Goal: Browse casually

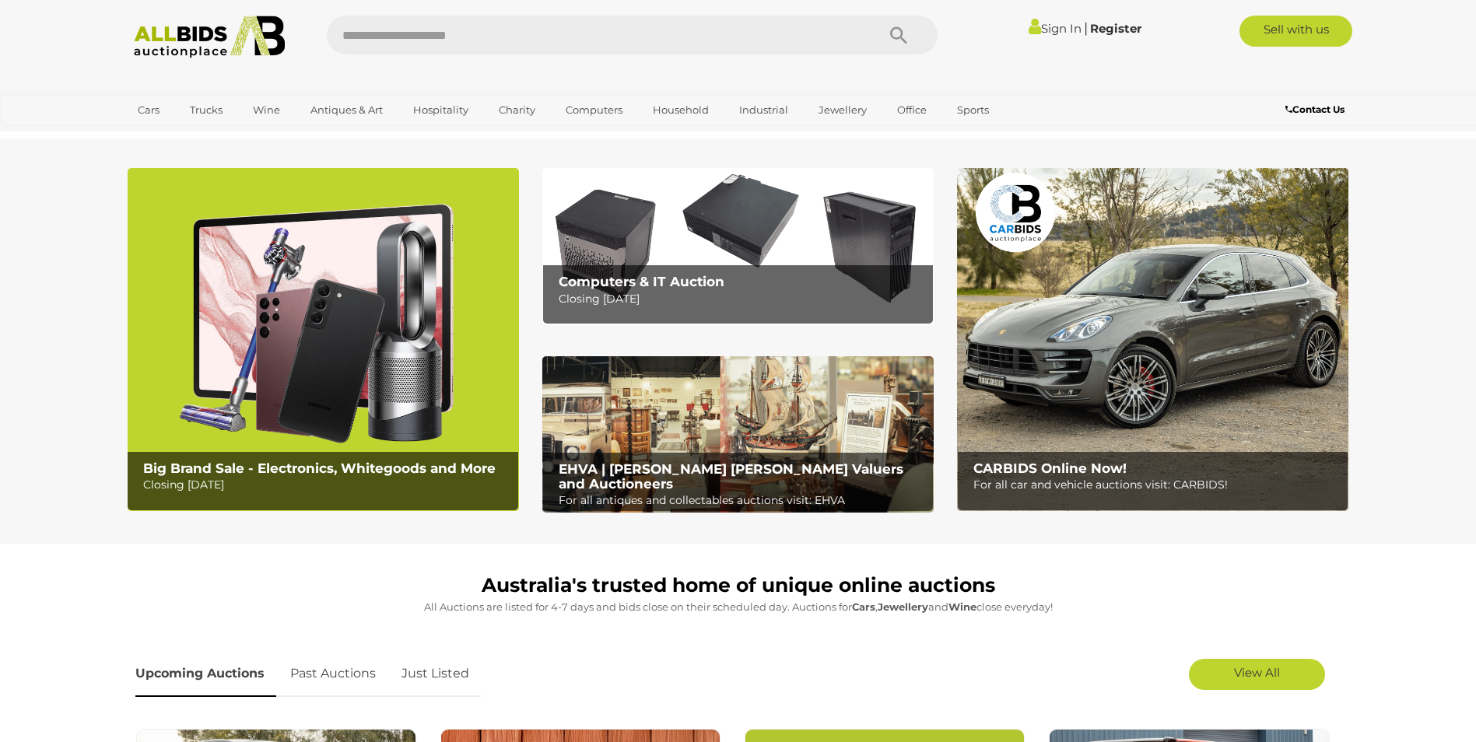
click at [230, 470] on b "Big Brand Sale - Electronics, Whitegoods and More" at bounding box center [319, 469] width 353 height 16
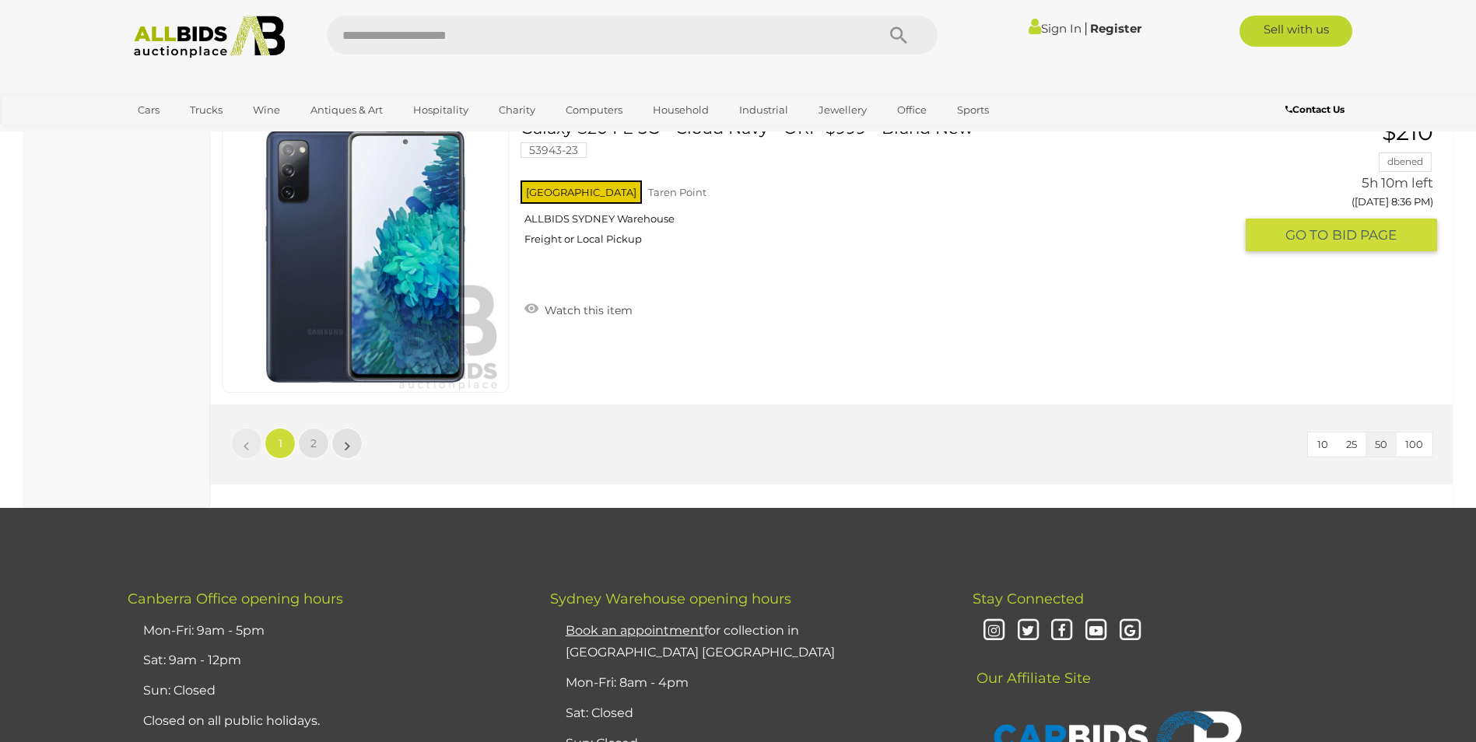
scroll to position [14787, 0]
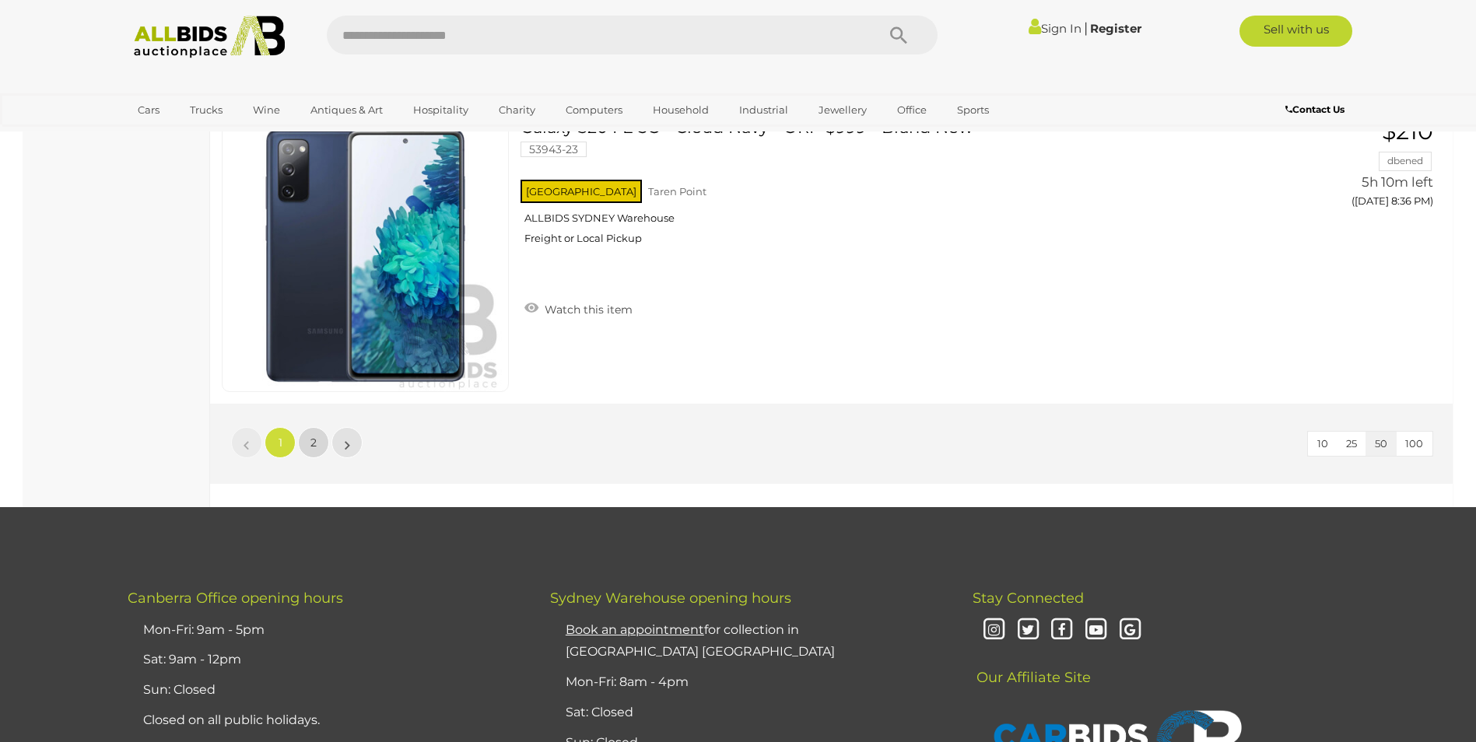
click at [320, 451] on link "2" at bounding box center [313, 442] width 31 height 31
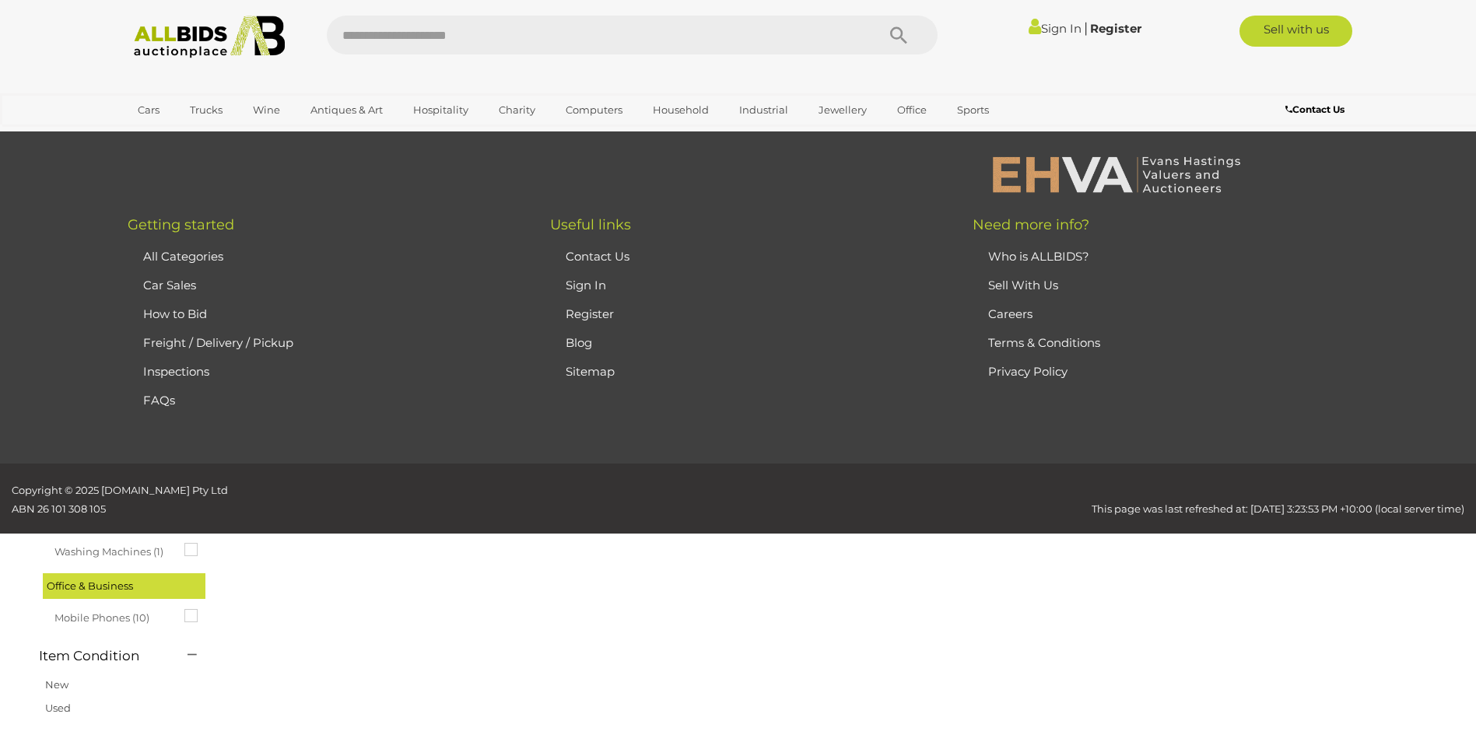
scroll to position [54, 0]
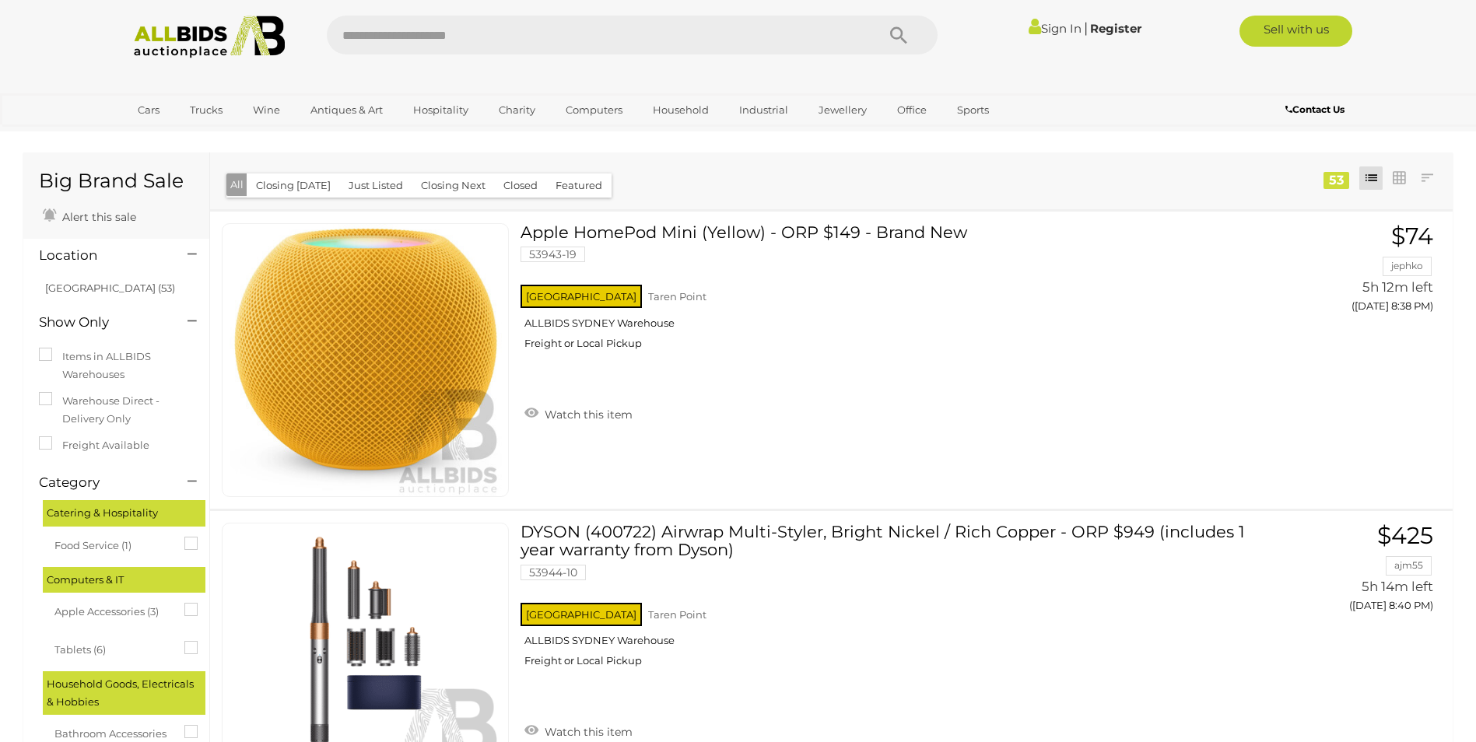
click at [191, 46] on img at bounding box center [209, 37] width 169 height 43
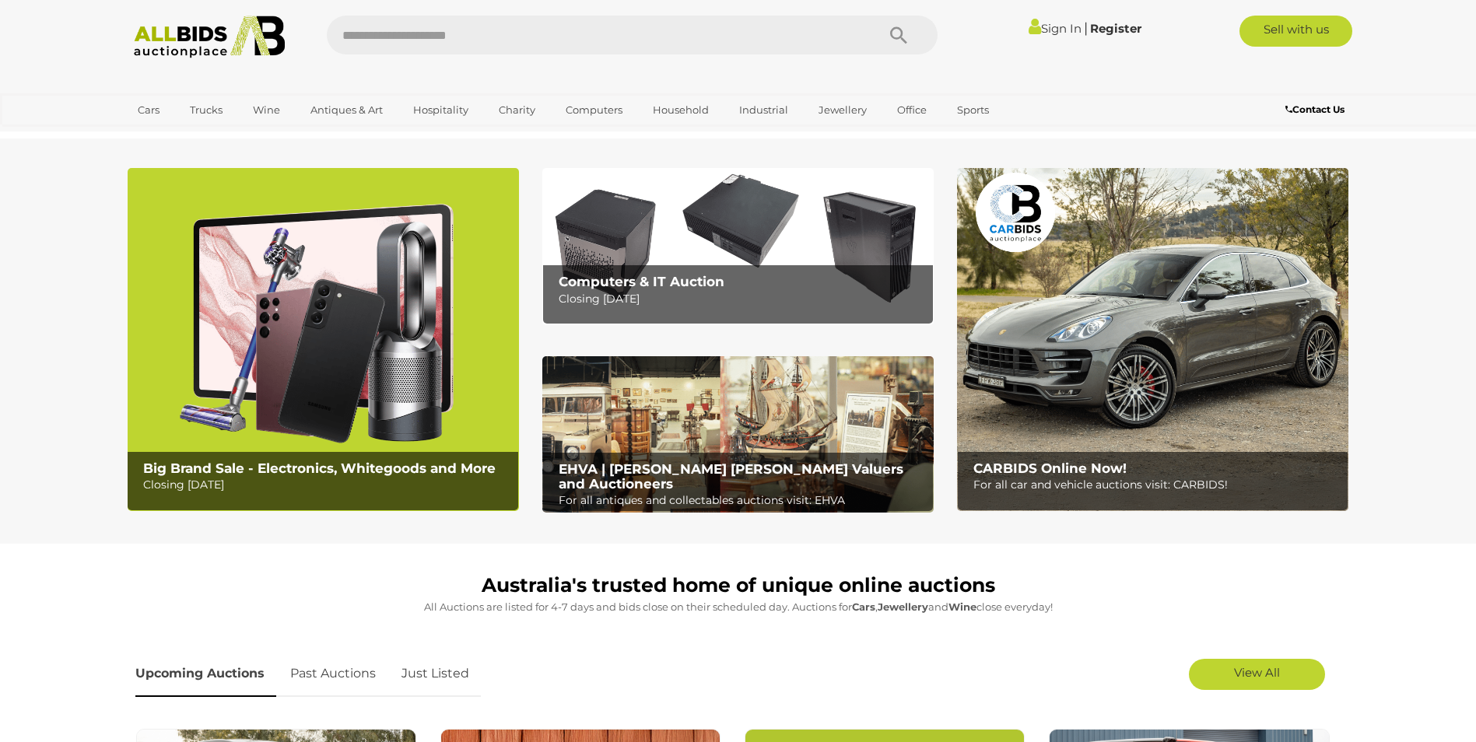
click at [717, 268] on div "Computers & IT Auction Closing Tuesday 12th August" at bounding box center [742, 290] width 382 height 51
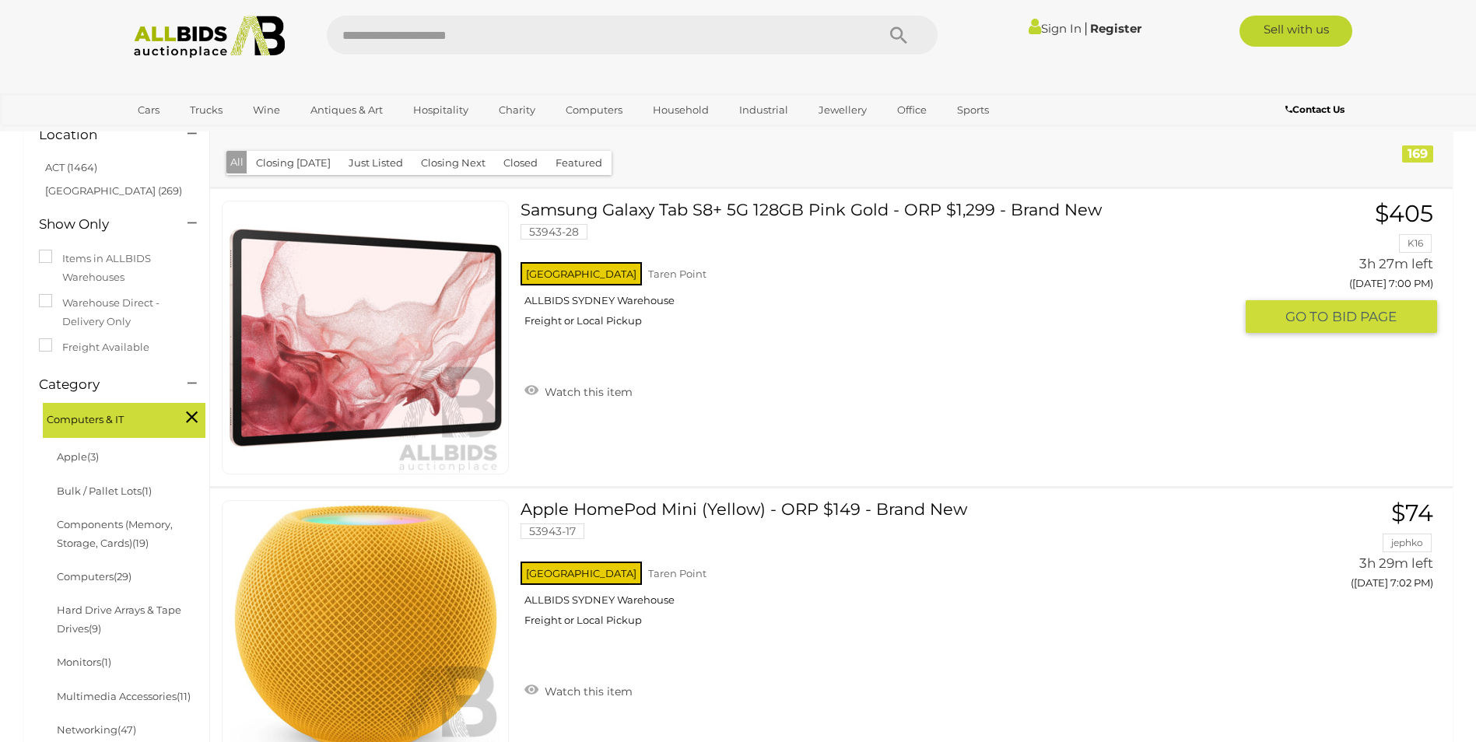
scroll to position [233, 0]
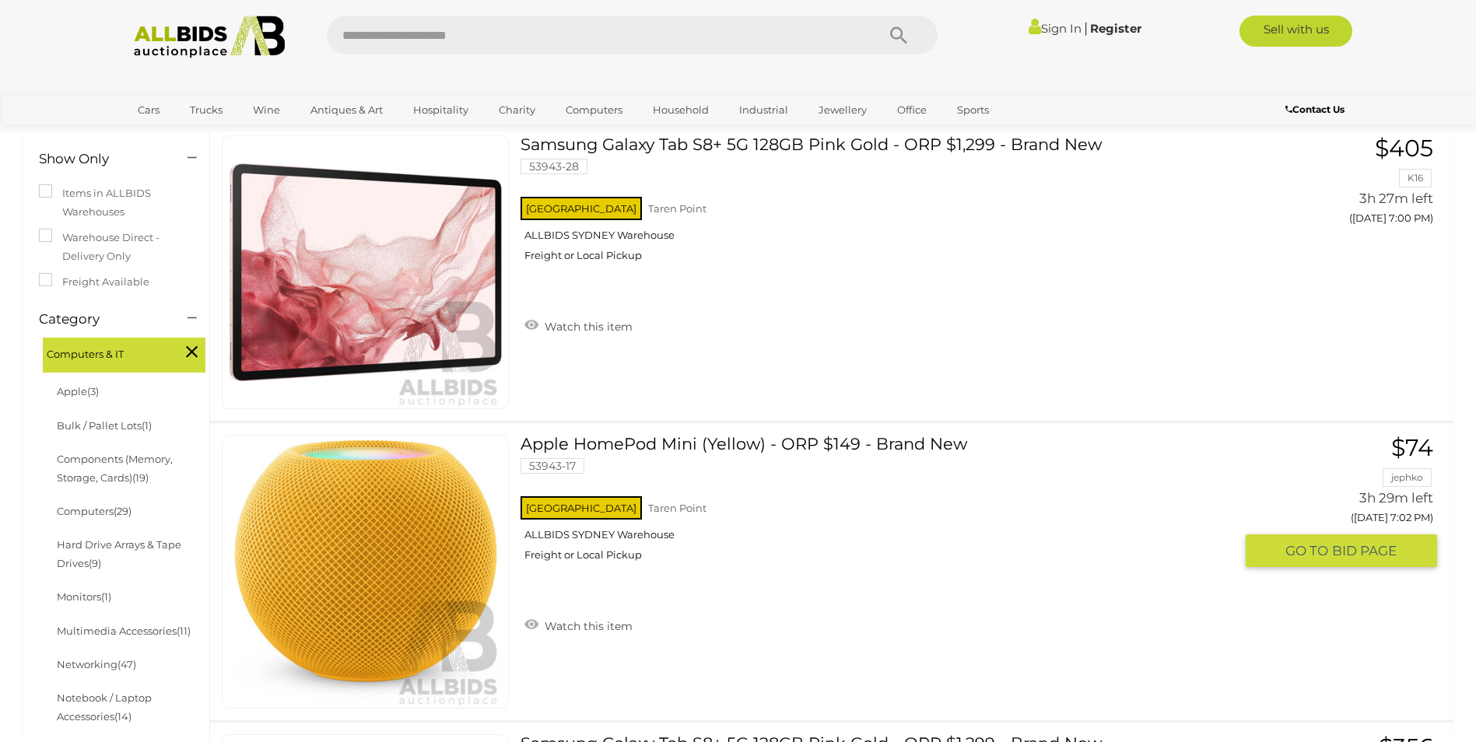
click at [696, 445] on link "Apple HomePod Mini (Yellow) - ORP $149 - Brand New 53943-17 NSW Taren Point" at bounding box center [883, 504] width 702 height 139
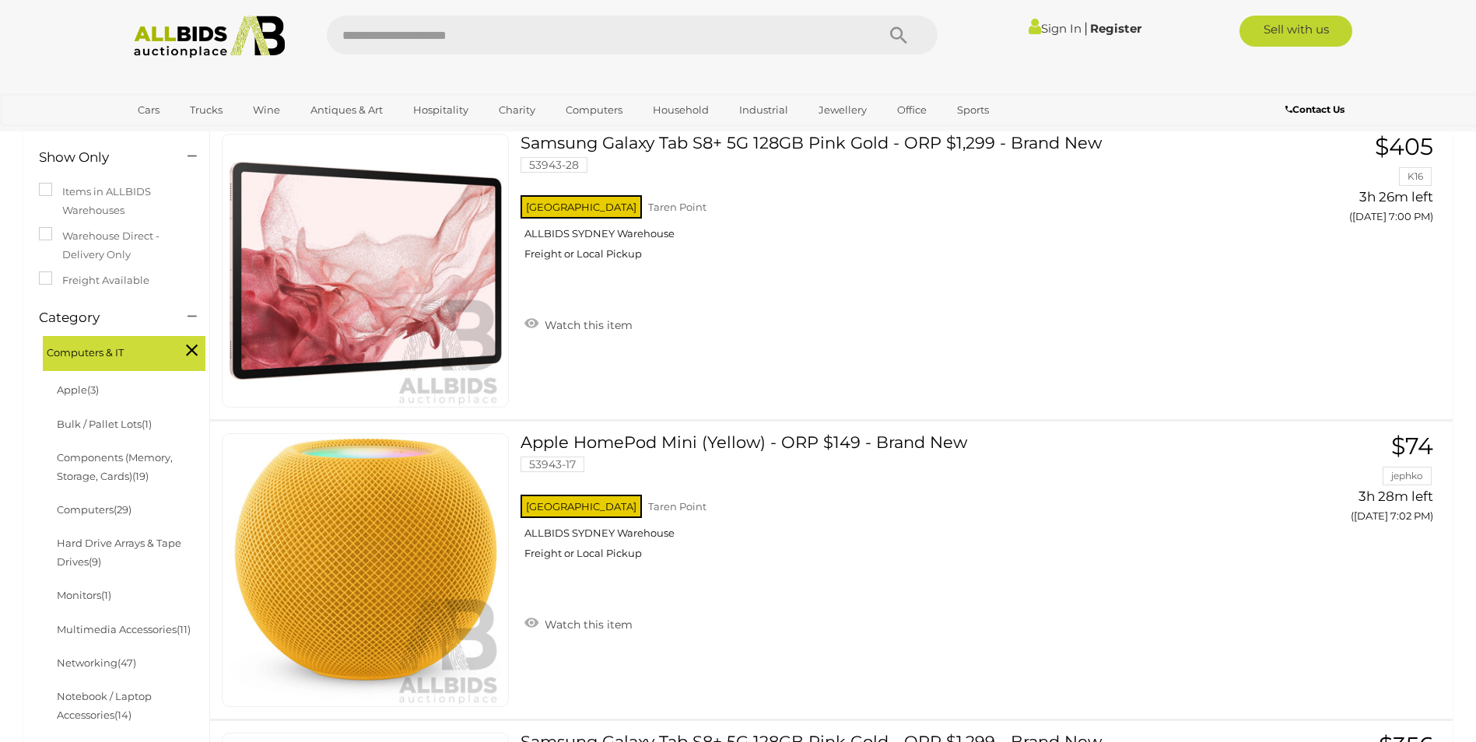
scroll to position [575, 0]
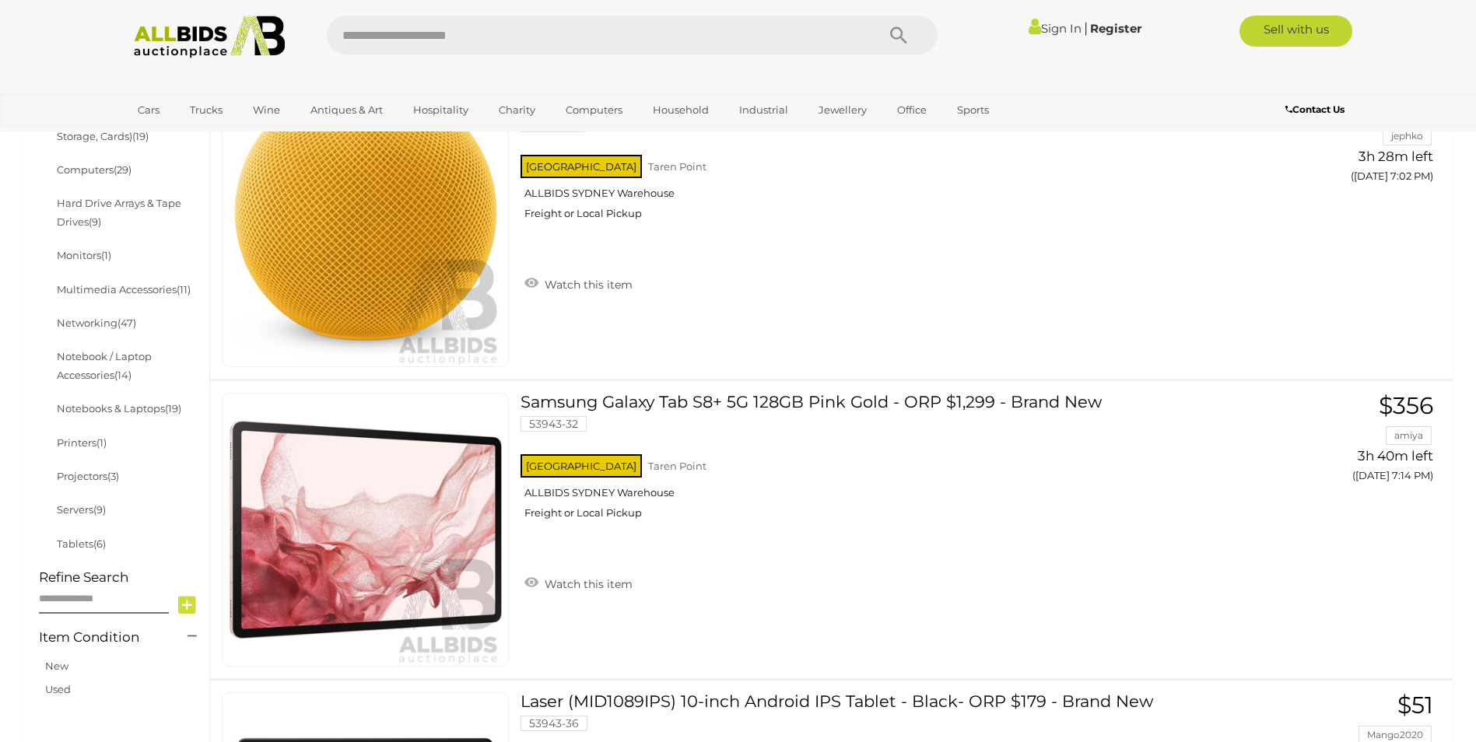
click at [223, 36] on img at bounding box center [209, 37] width 169 height 43
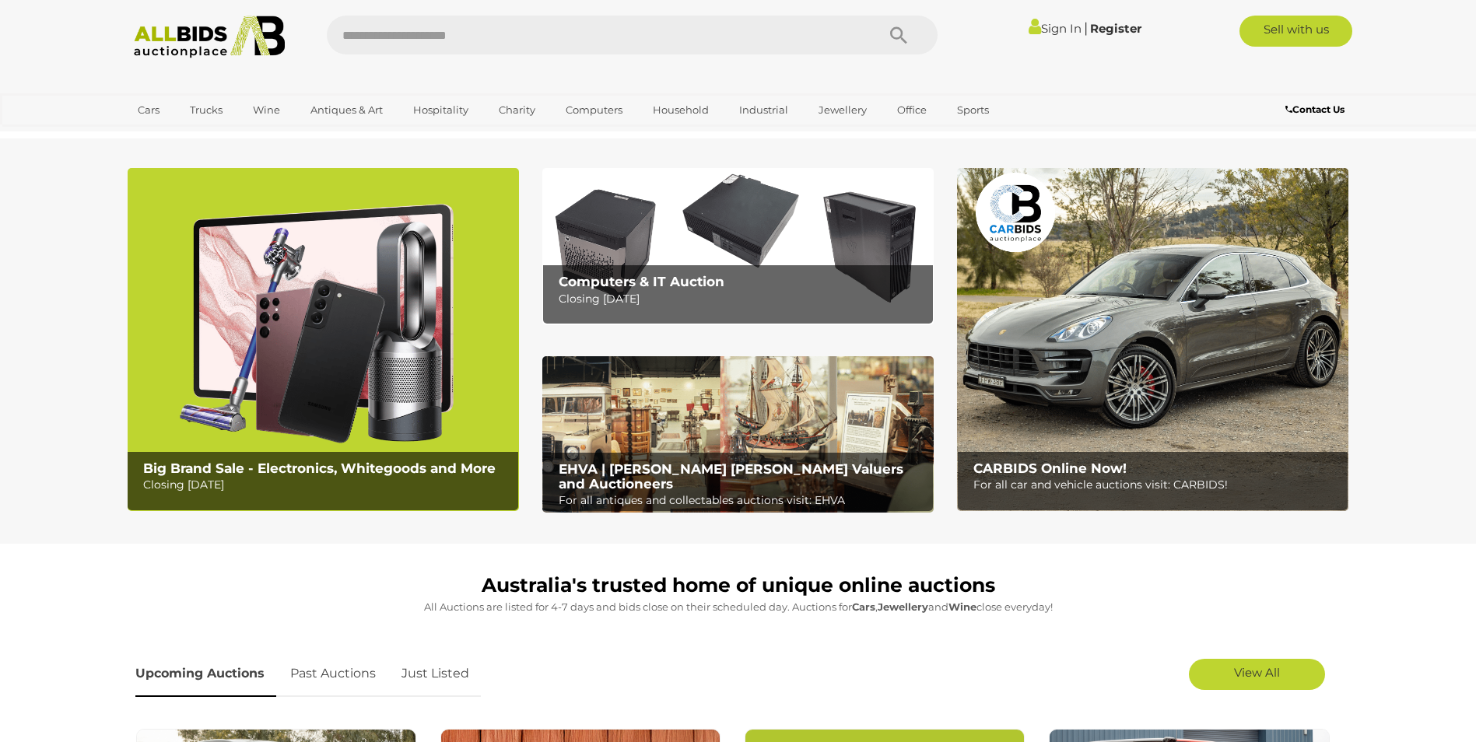
click at [1137, 403] on img at bounding box center [1152, 339] width 391 height 343
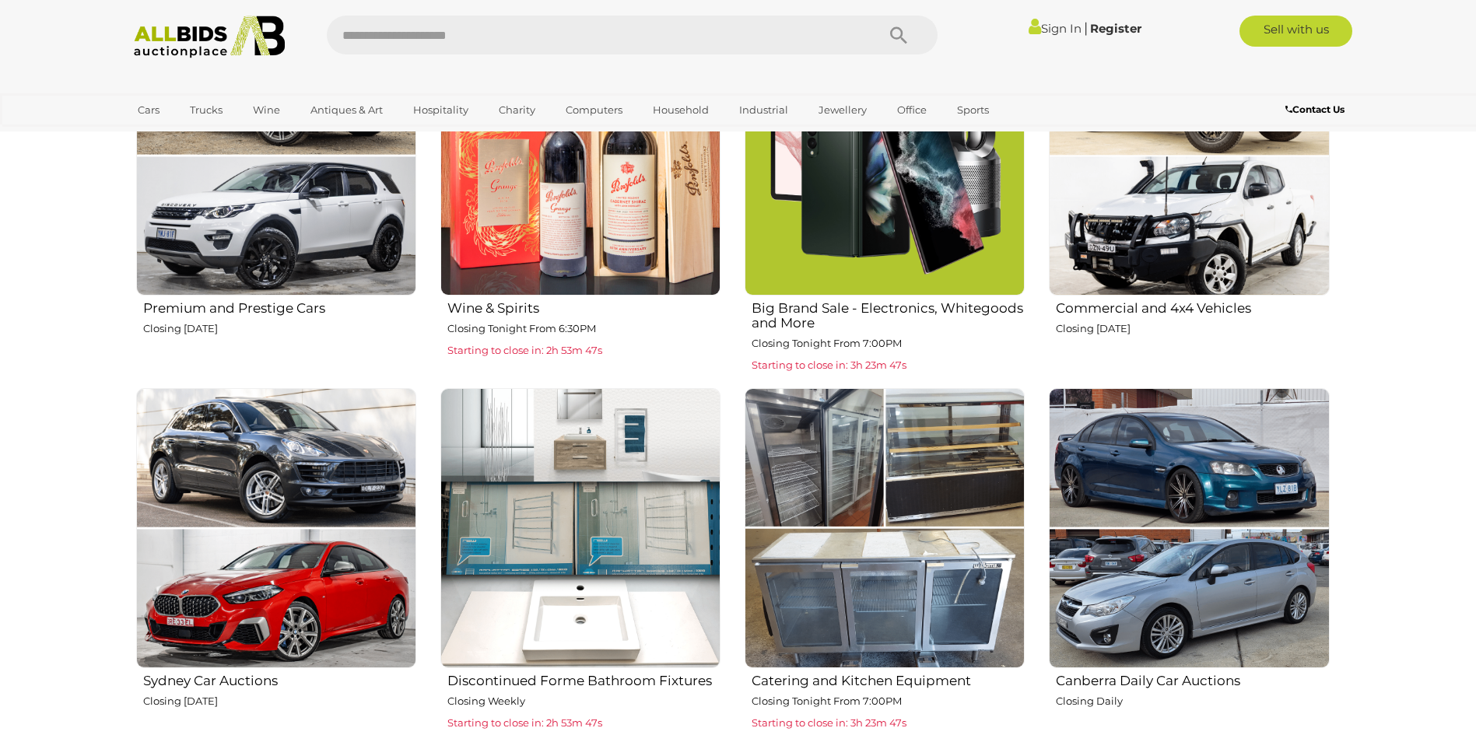
scroll to position [856, 0]
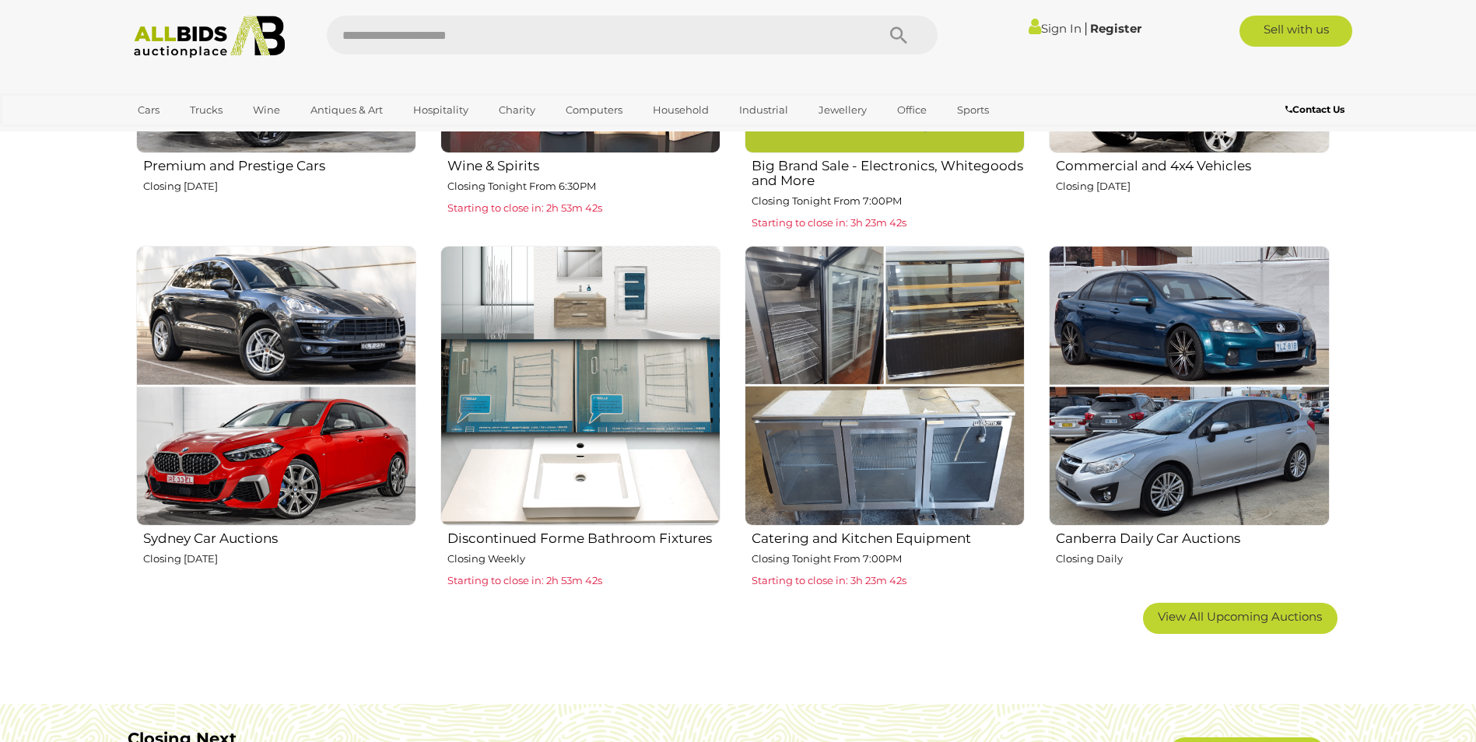
click at [803, 542] on h2 "Catering and Kitchen Equipment" at bounding box center [888, 537] width 273 height 19
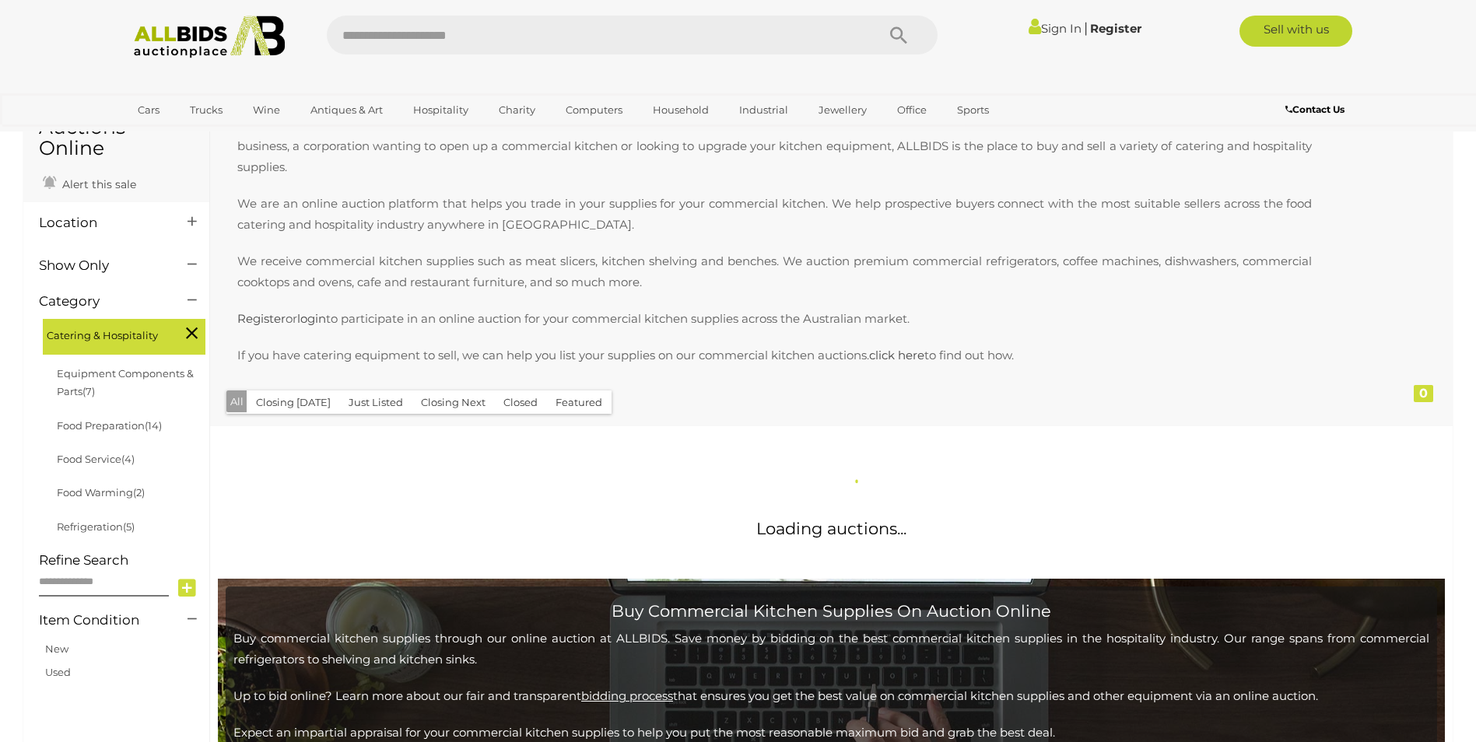
scroll to position [233, 0]
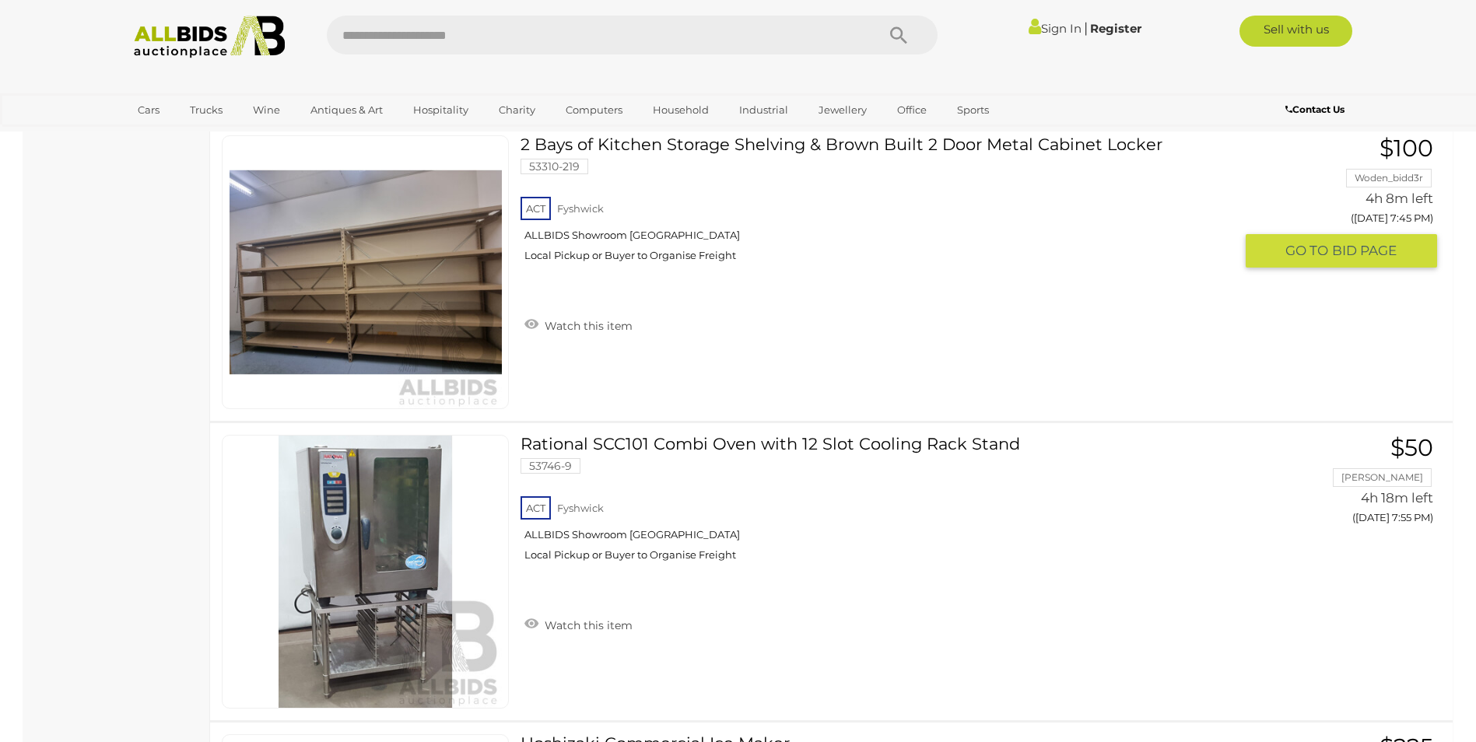
scroll to position [3736, 0]
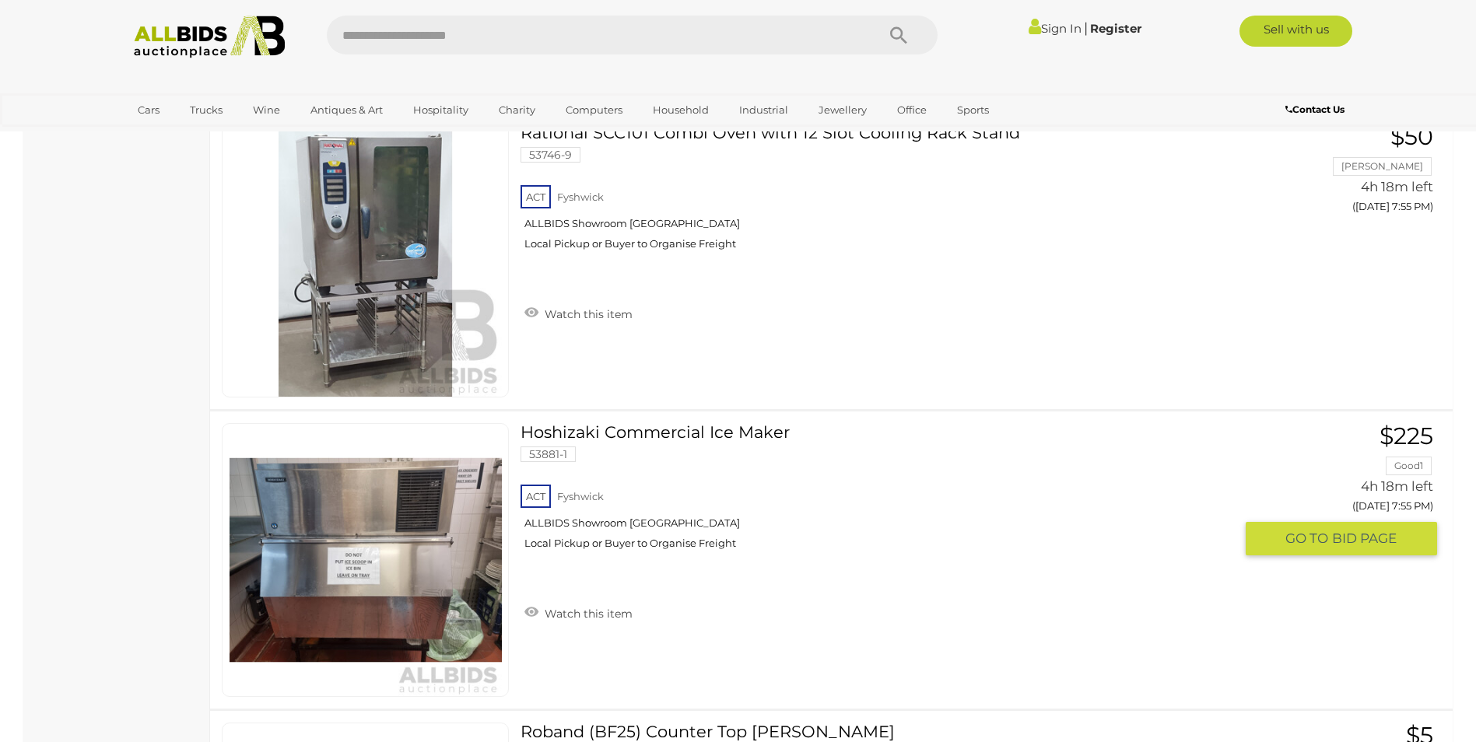
click at [322, 544] on link at bounding box center [365, 560] width 287 height 274
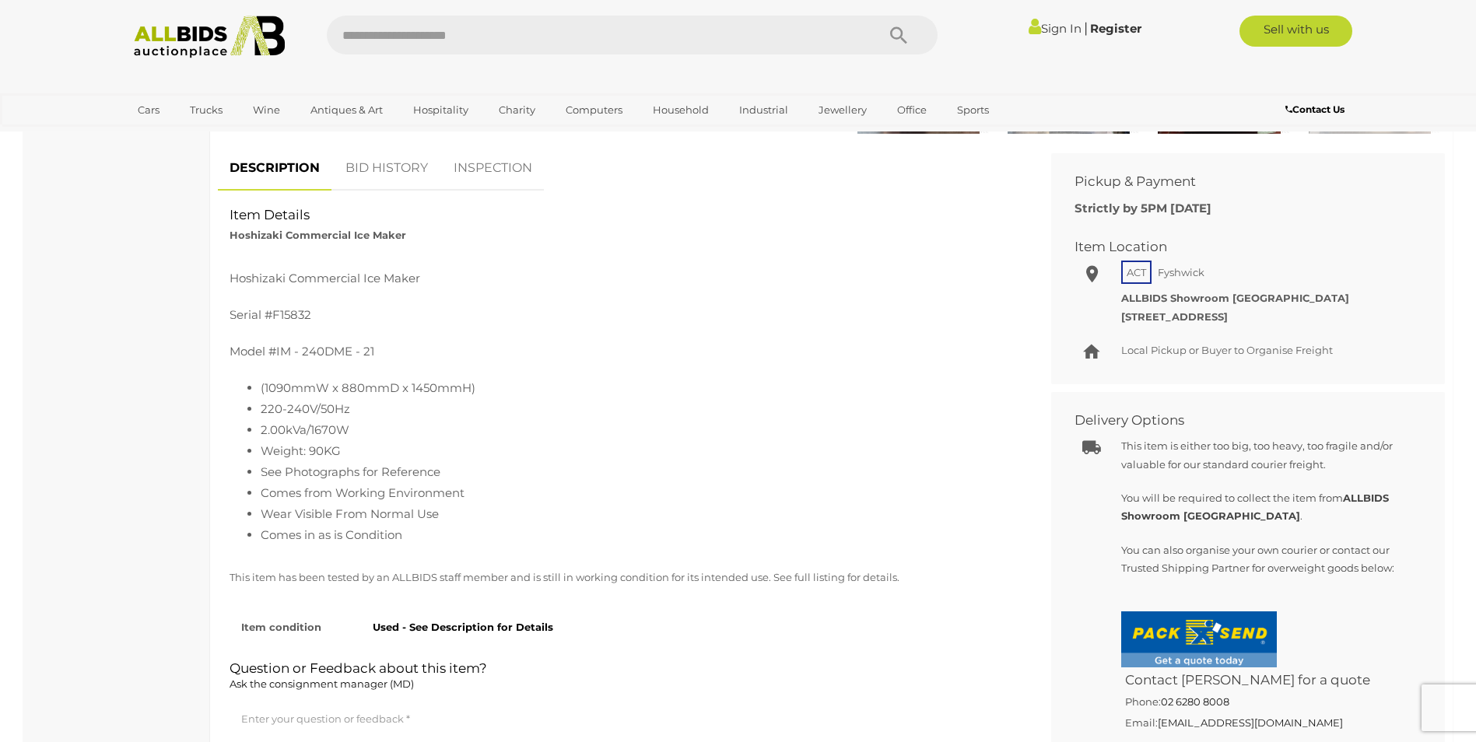
scroll to position [156, 0]
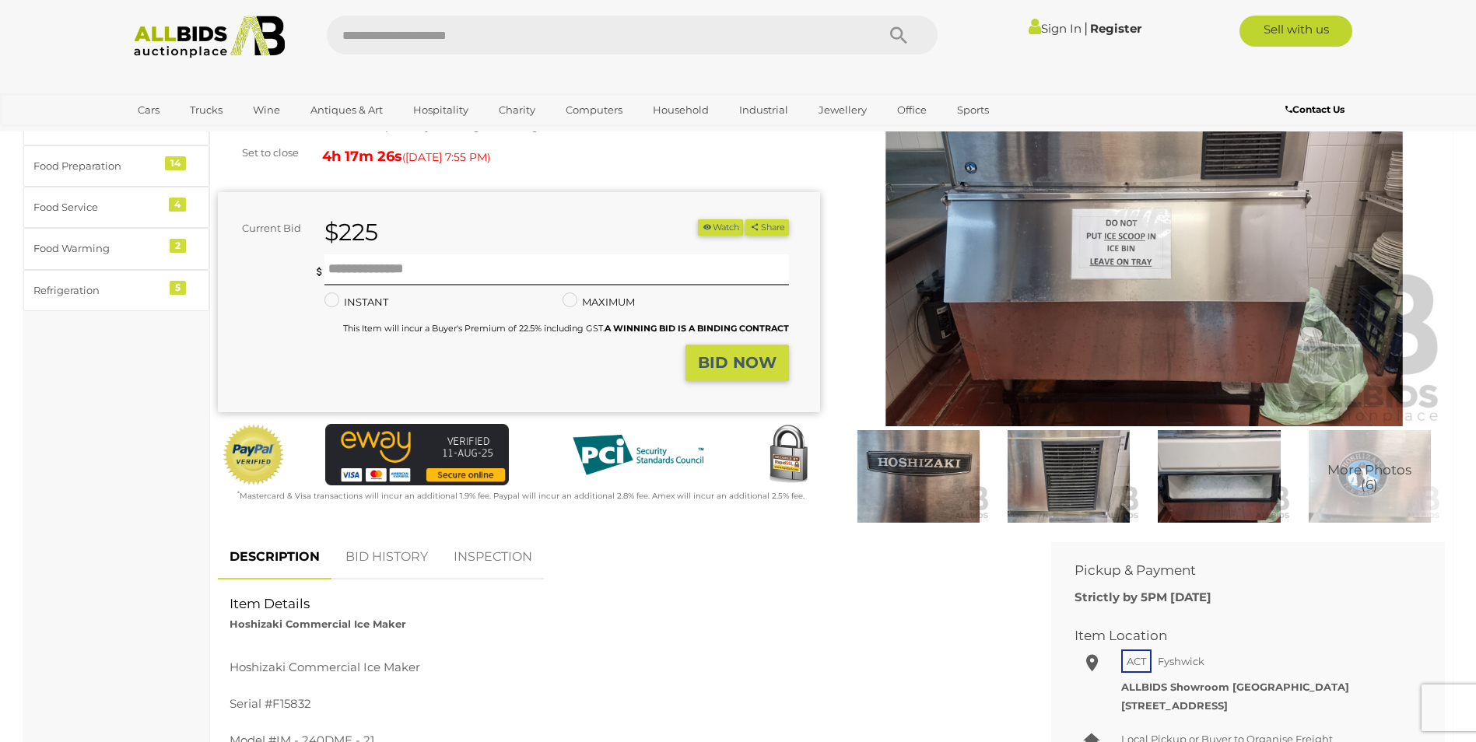
click at [1220, 487] on img at bounding box center [1219, 476] width 142 height 92
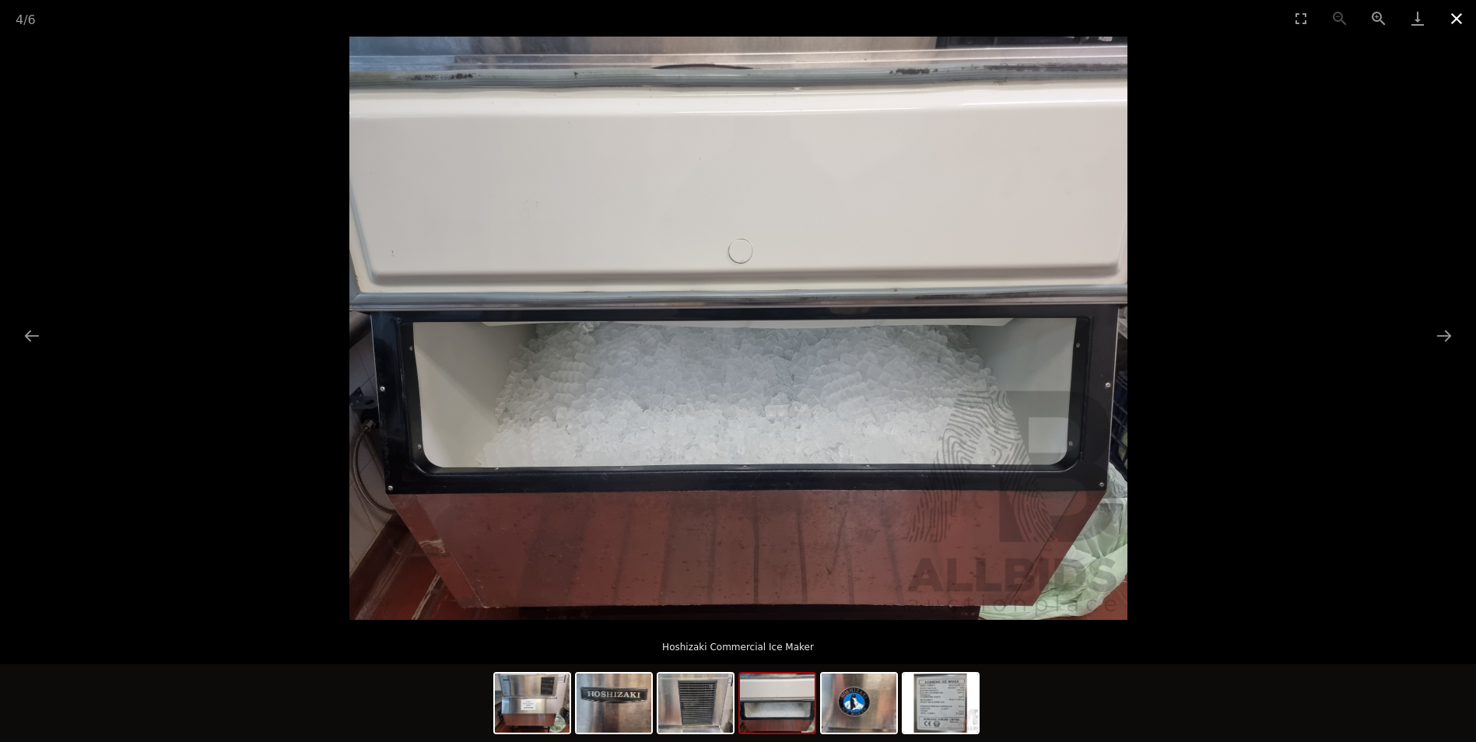
click at [1457, 12] on button "Close gallery" at bounding box center [1456, 18] width 39 height 37
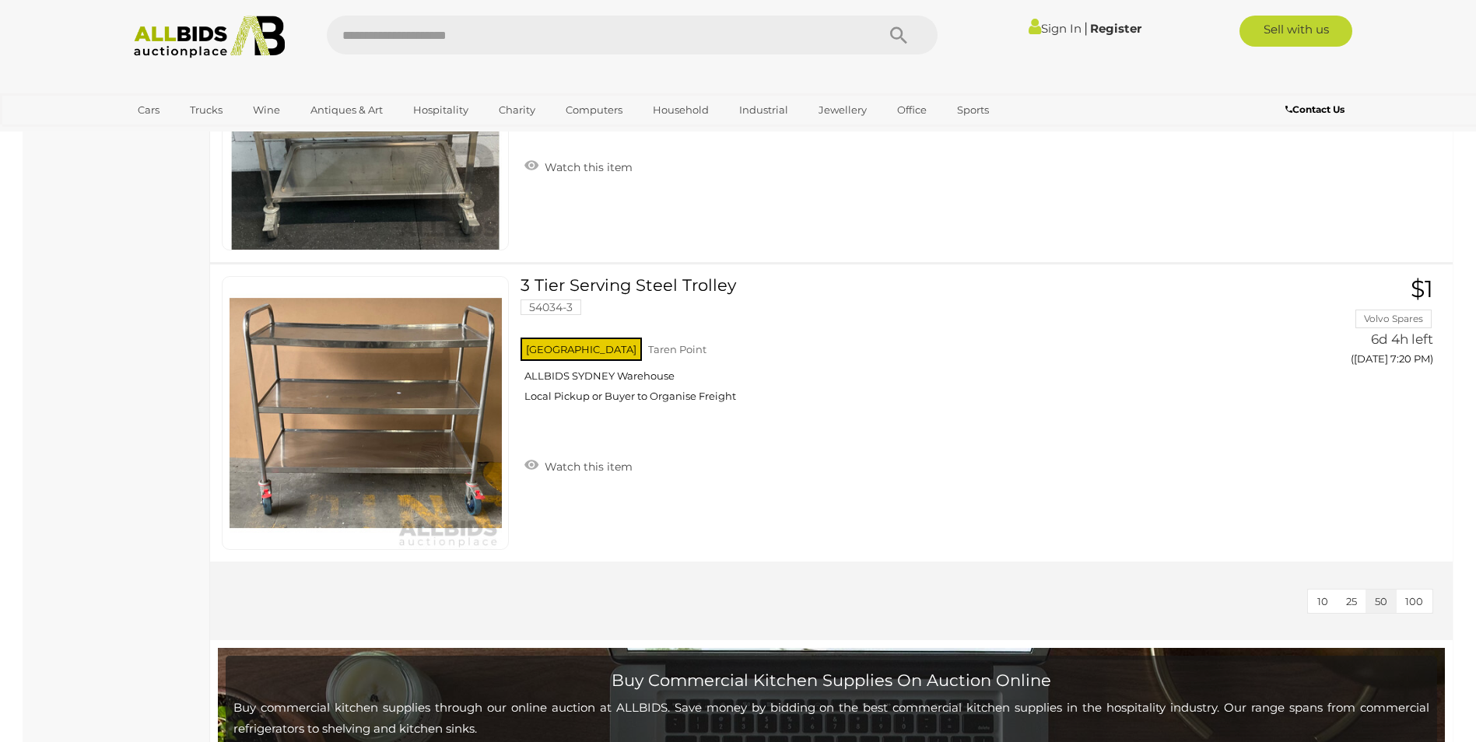
scroll to position [7334, 0]
